Goal: Transaction & Acquisition: Purchase product/service

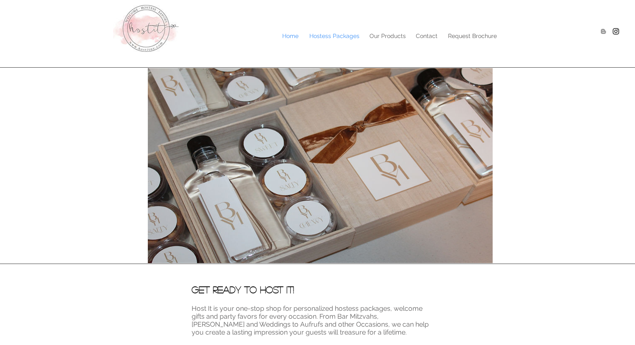
click at [331, 33] on p "Hostess Packages" at bounding box center [334, 36] width 58 height 13
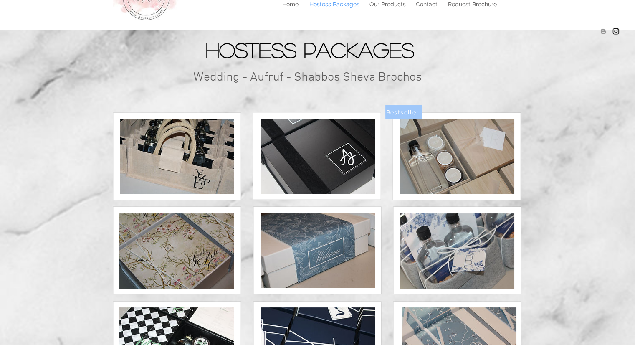
scroll to position [31, 0]
click at [328, 172] on img at bounding box center [317, 156] width 114 height 75
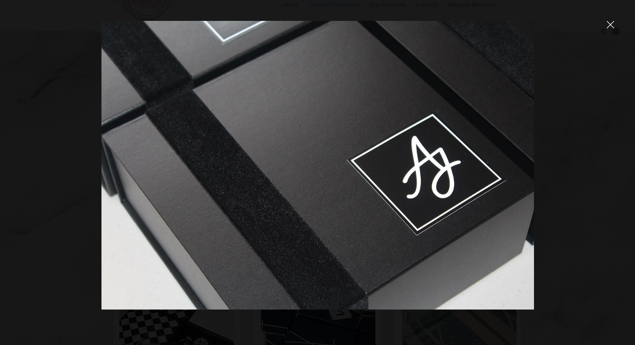
click at [608, 26] on icon "close" at bounding box center [610, 24] width 7 height 7
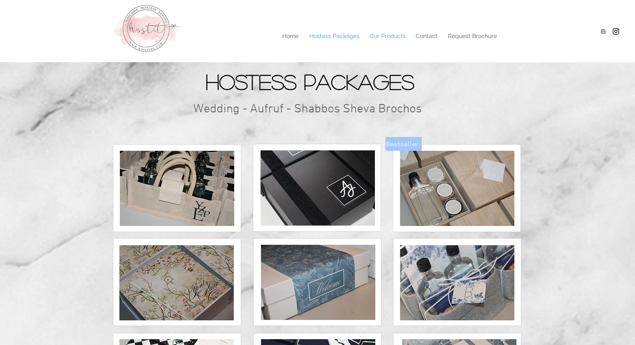
click at [385, 37] on p "Our Products" at bounding box center [387, 36] width 45 height 13
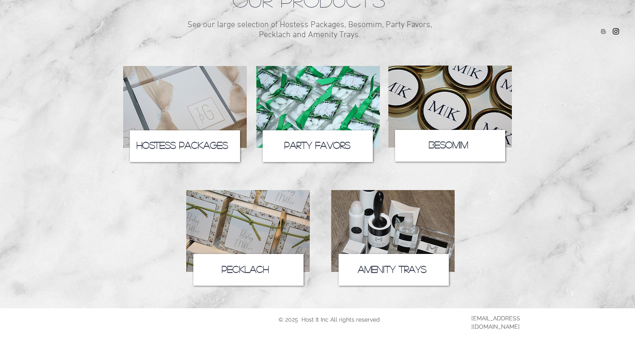
scroll to position [88, 0]
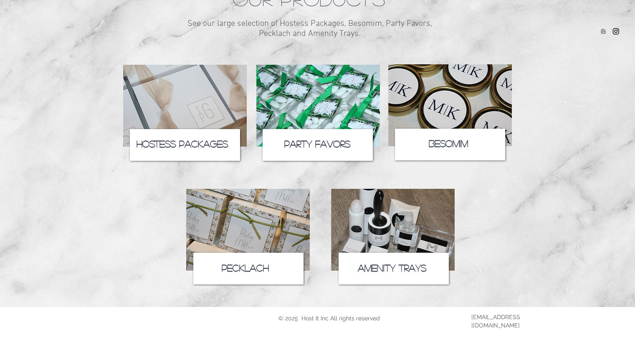
click at [188, 131] on icon at bounding box center [185, 145] width 110 height 32
